Goal: Check status

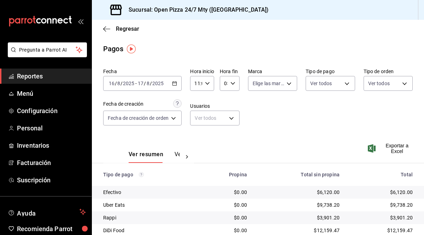
click at [169, 81] on div "[DATE] [DATE] - [DATE] [DATE]" at bounding box center [142, 83] width 78 height 15
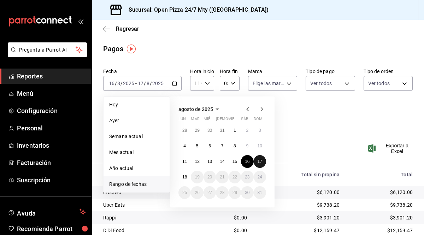
click at [261, 161] on abbr "17" at bounding box center [260, 161] width 5 height 5
click at [185, 171] on button "18" at bounding box center [185, 177] width 12 height 13
type input "00:00"
type input "23:59"
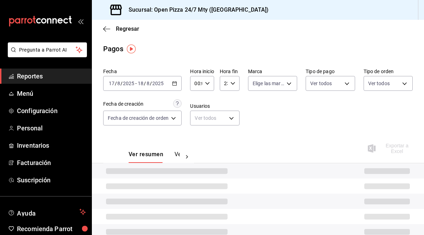
click at [298, 141] on div "Ver resumen Ver pagos Exportar a Excel" at bounding box center [258, 152] width 332 height 37
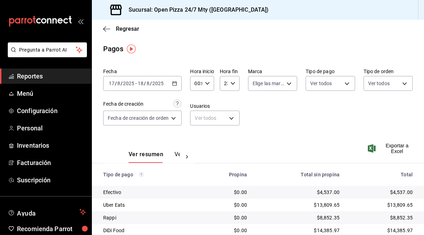
click at [298, 141] on div "Ver resumen Ver pagos Exportar a Excel" at bounding box center [258, 152] width 332 height 37
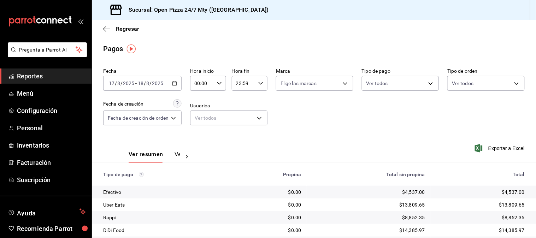
click at [219, 85] on icon "button" at bounding box center [219, 83] width 5 height 5
click at [203, 129] on span "11" at bounding box center [200, 132] width 6 height 6
type input "11:00"
click at [364, 136] on div at bounding box center [268, 119] width 536 height 238
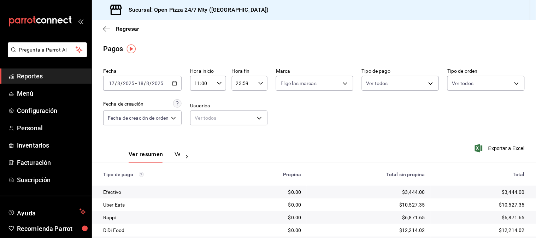
click at [364, 140] on div "00 01 02 03 04 05 06 07 08 09 10 11 12 13 14 15 16 17 18 19 20 21 22 23 00 01 0…" at bounding box center [268, 120] width 536 height 236
click at [237, 81] on input "23:59" at bounding box center [244, 83] width 24 height 14
click at [242, 109] on span "05" at bounding box center [241, 108] width 6 height 6
type input "05:59"
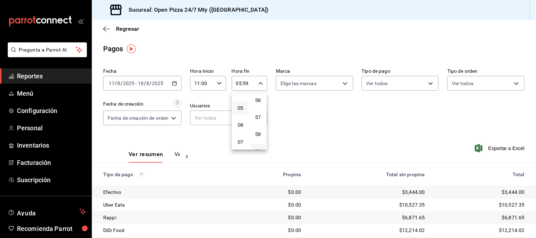
click at [348, 135] on div at bounding box center [268, 119] width 536 height 238
click at [348, 136] on div "00 01 02 03 04 05 06 07 08 09 10 11 12 13 14 15 16 17 18 19 20 21 22 23 00 01 0…" at bounding box center [268, 120] width 536 height 236
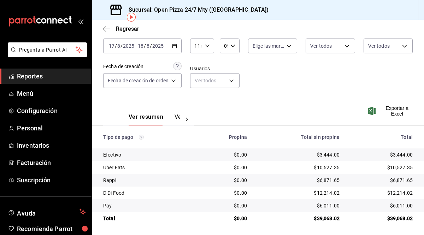
scroll to position [39, 0]
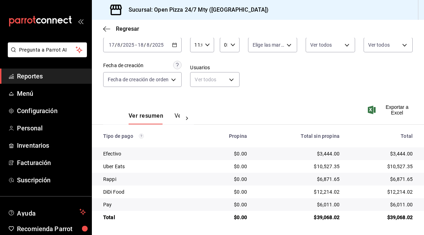
click at [263, 81] on div "Fecha [DATE] [DATE] - [DATE] [DATE] Hora inicio 11:00 Hora inicio Hora fin 05:5…" at bounding box center [258, 61] width 310 height 69
